Goal: Navigation & Orientation: Find specific page/section

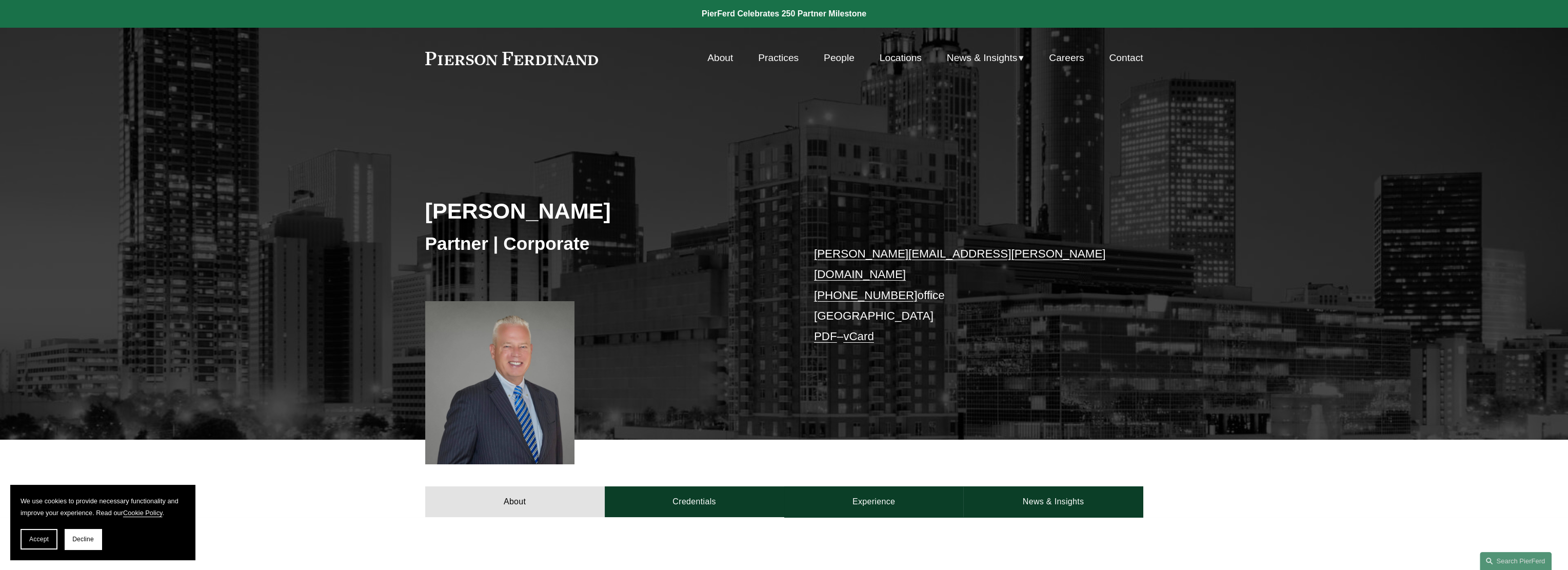
click at [717, 59] on link "About" at bounding box center [720, 58] width 26 height 19
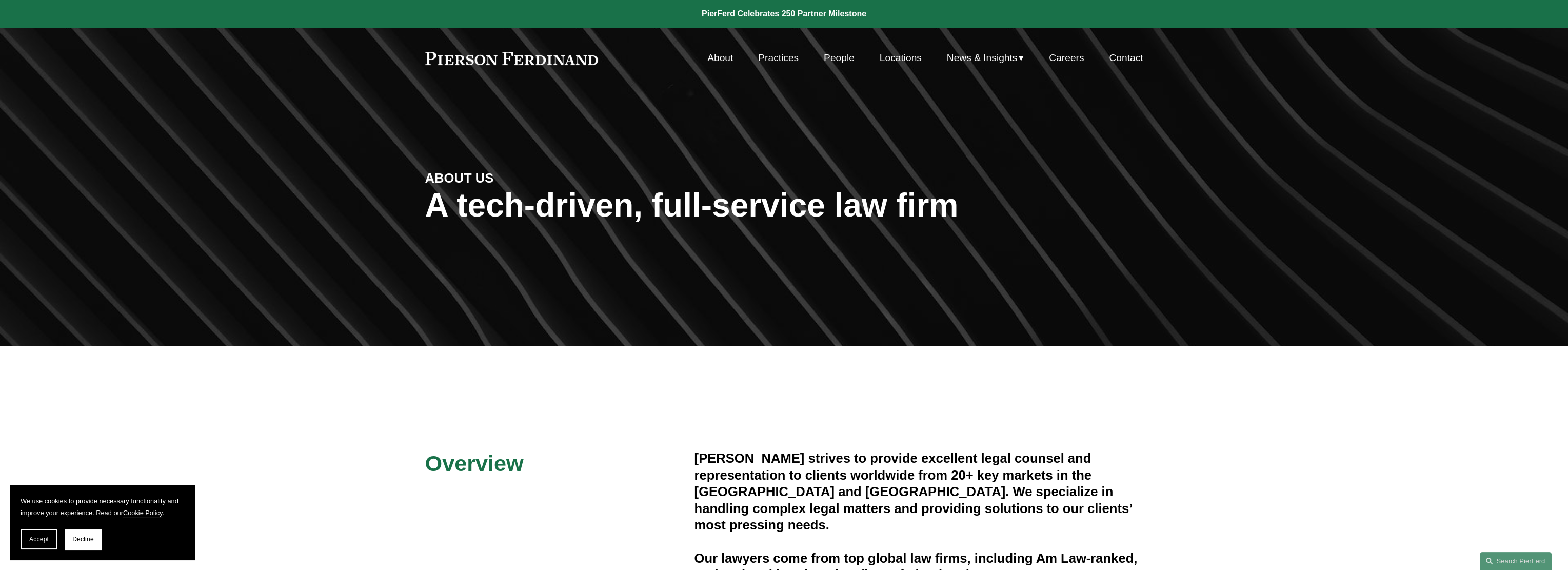
click at [891, 57] on link "Locations" at bounding box center [900, 58] width 42 height 19
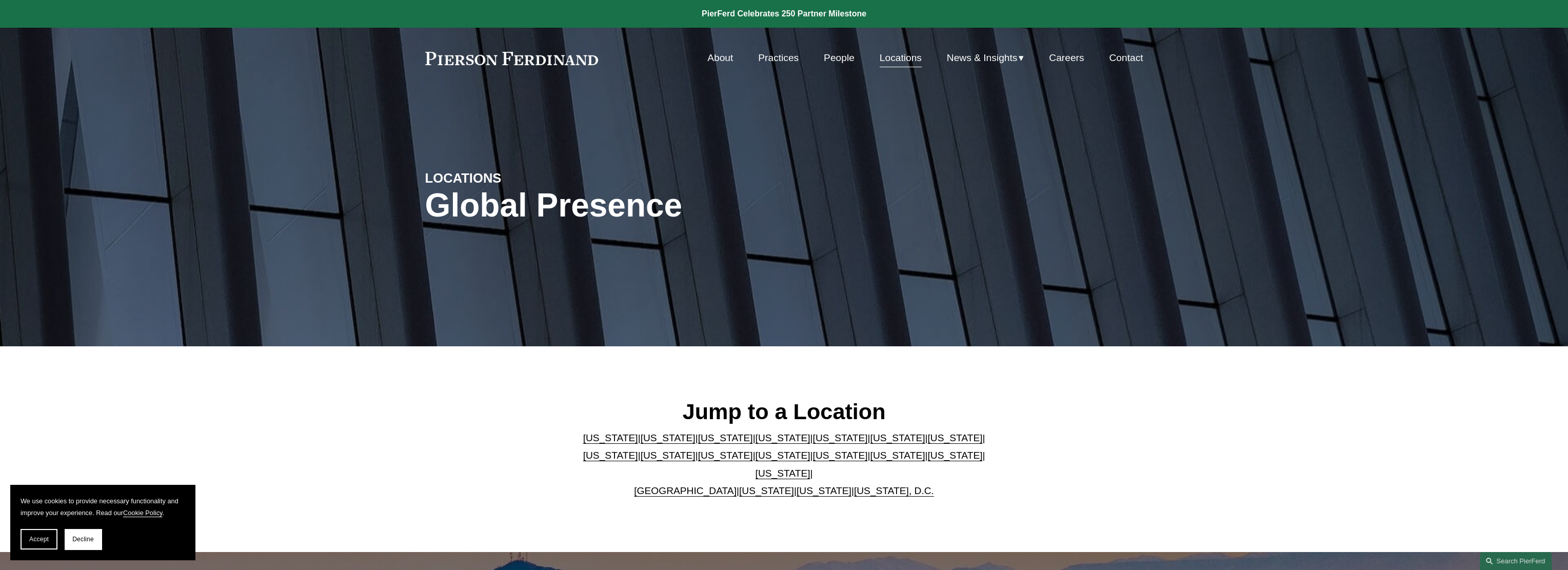
scroll to position [52, 0]
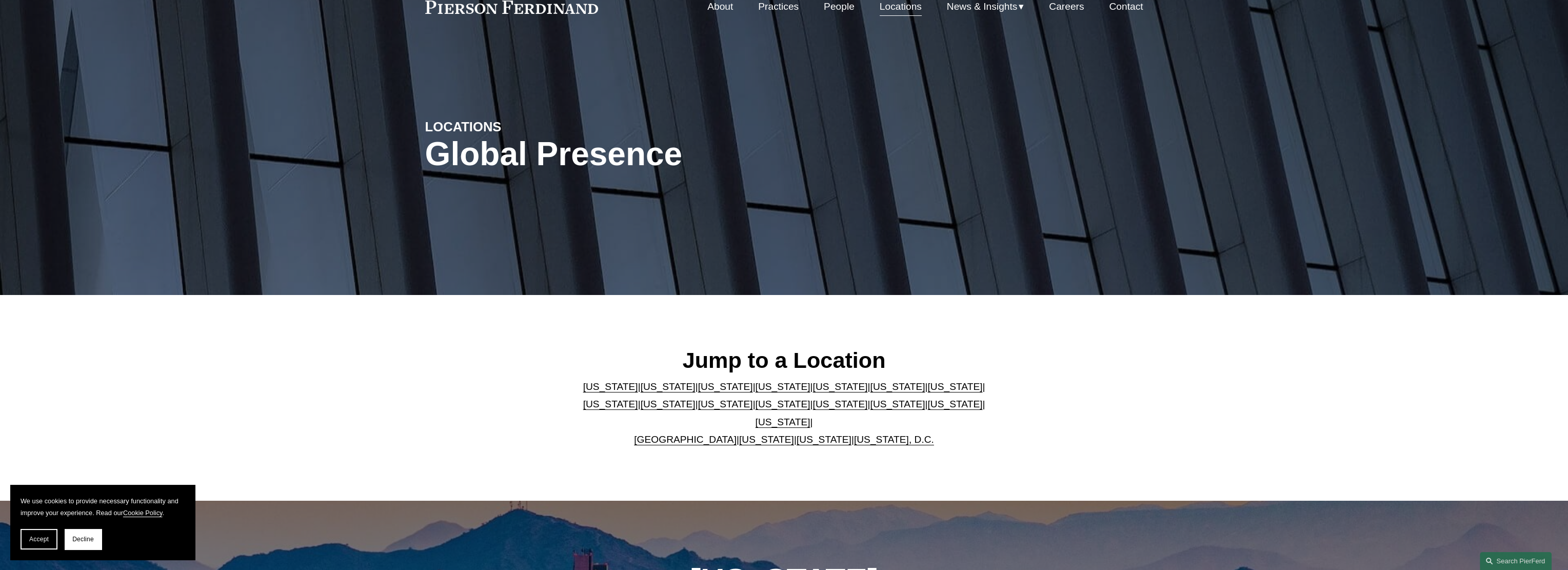
click at [927, 409] on link "[US_STATE]" at bounding box center [954, 404] width 55 height 11
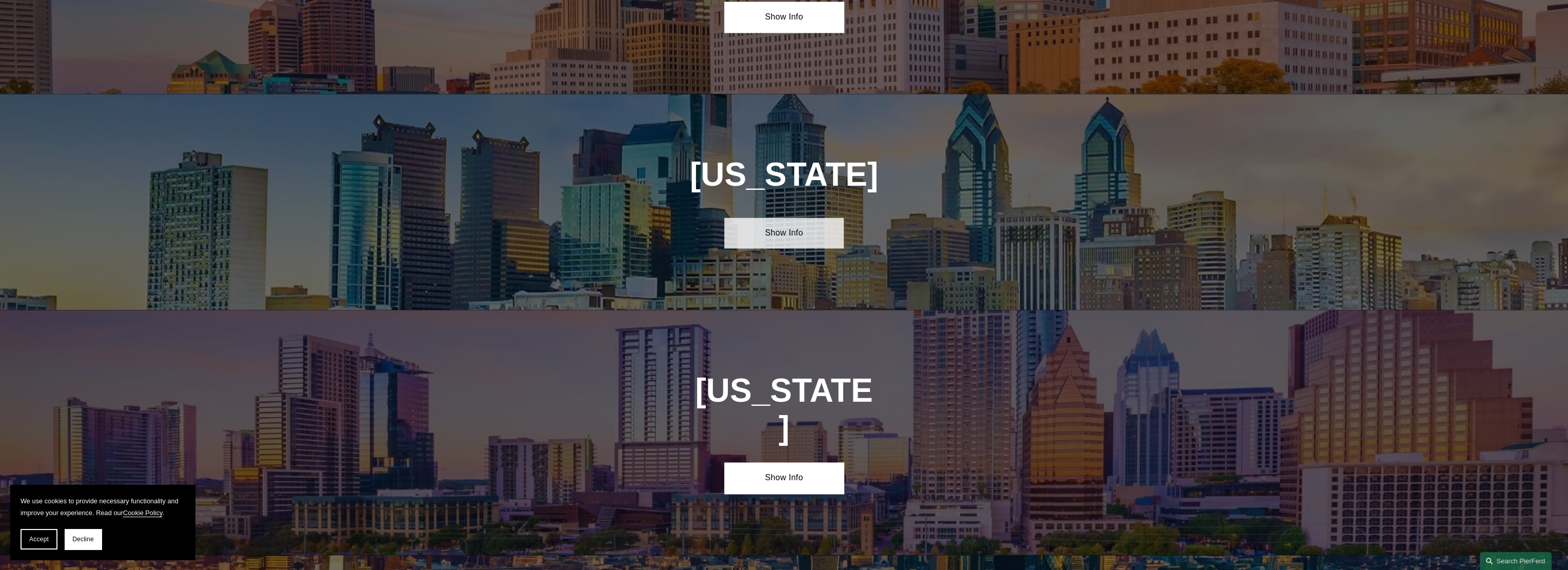
click at [783, 217] on link "Show Info" at bounding box center [784, 233] width 119 height 31
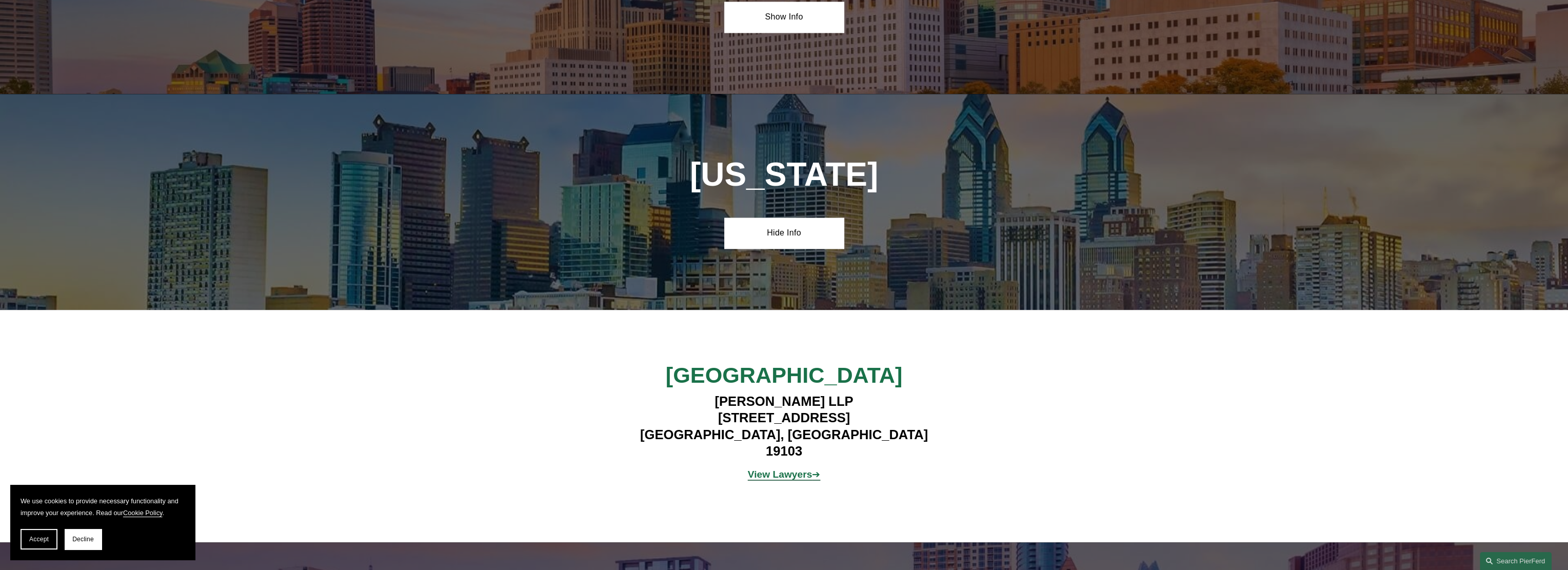
click at [800, 469] on strong "View Lawyers" at bounding box center [780, 474] width 64 height 11
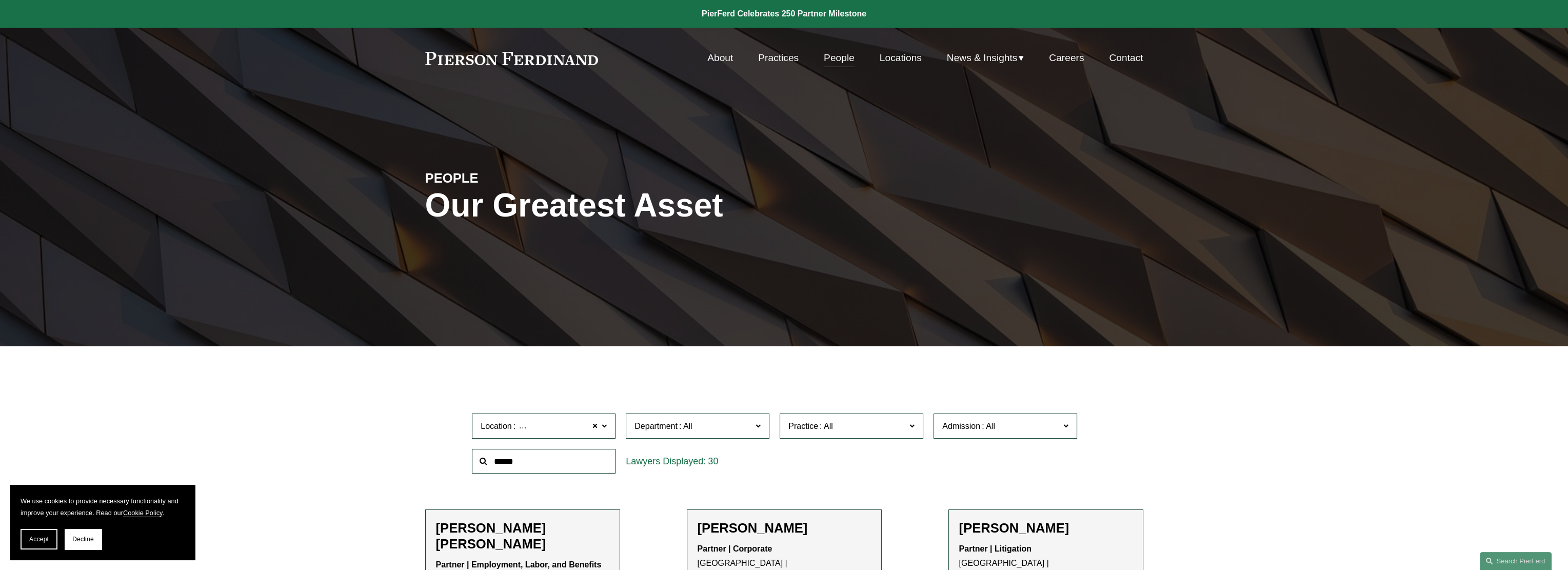
click at [719, 60] on link "About" at bounding box center [720, 58] width 26 height 19
